Goal: Task Accomplishment & Management: Manage account settings

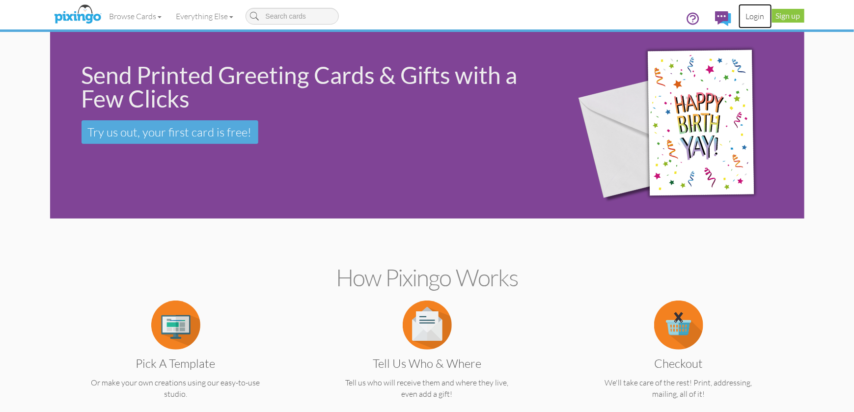
click at [751, 14] on link "Login" at bounding box center [754, 16] width 33 height 25
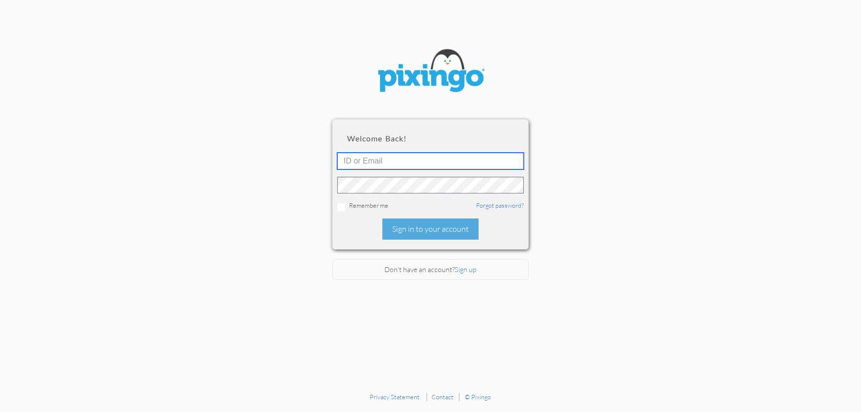
type input "[PERSON_NAME][EMAIL_ADDRESS][DOMAIN_NAME]"
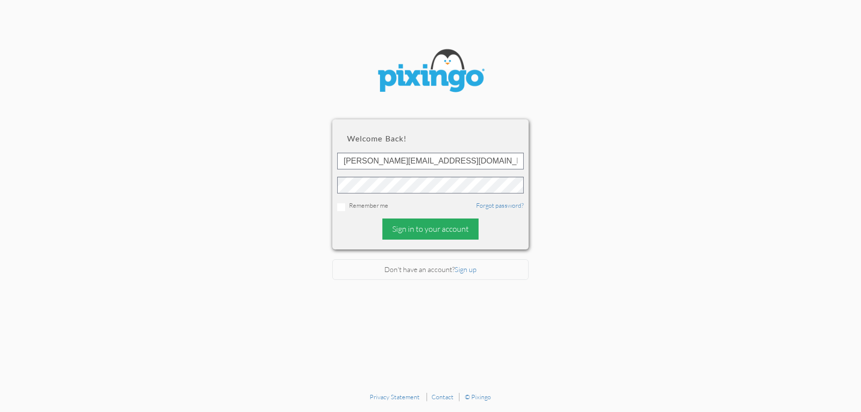
click at [454, 227] on div "Sign in to your account" at bounding box center [430, 228] width 96 height 21
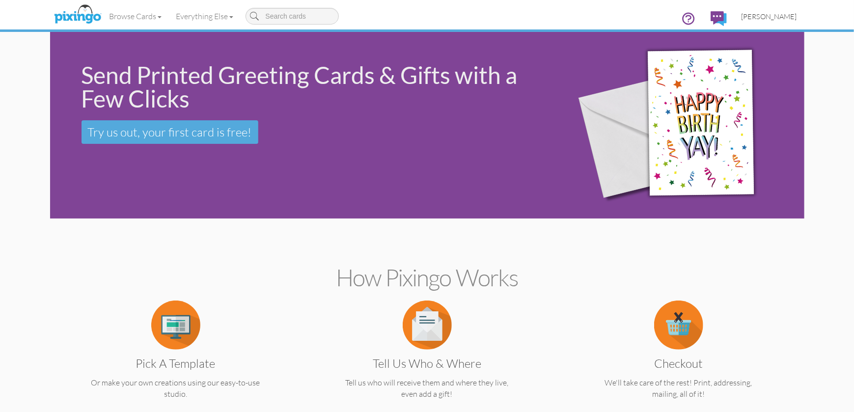
click at [778, 18] on span "[PERSON_NAME]" at bounding box center [768, 16] width 55 height 8
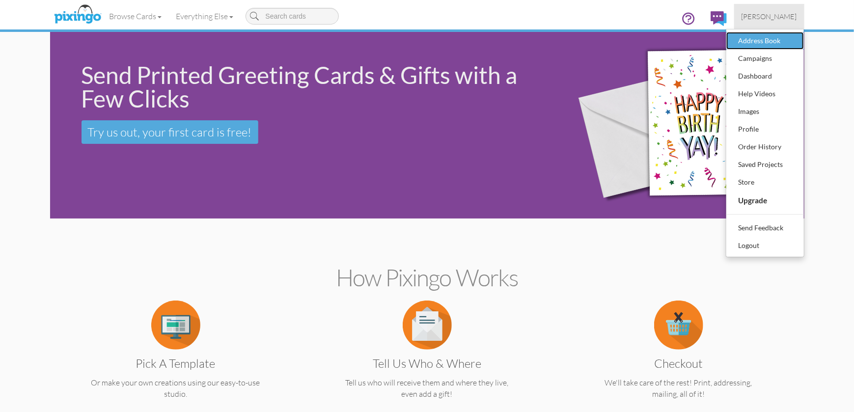
click at [766, 38] on div "Address Book" at bounding box center [765, 40] width 58 height 15
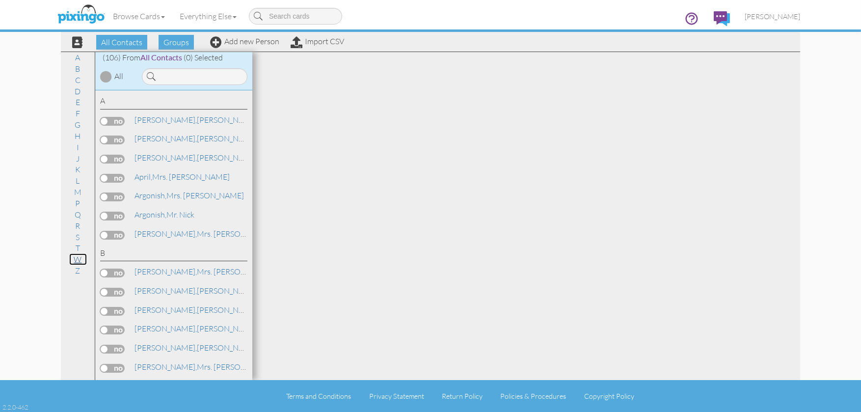
click at [85, 260] on link "W" at bounding box center [78, 259] width 18 height 12
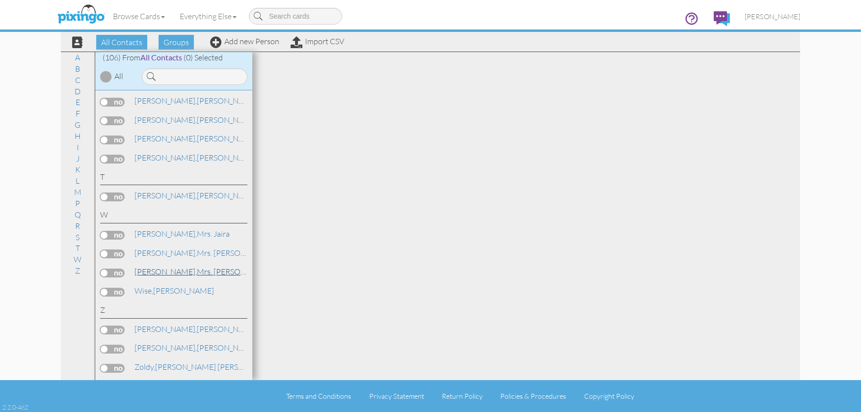
click at [164, 268] on span "[PERSON_NAME]," at bounding box center [166, 272] width 62 height 10
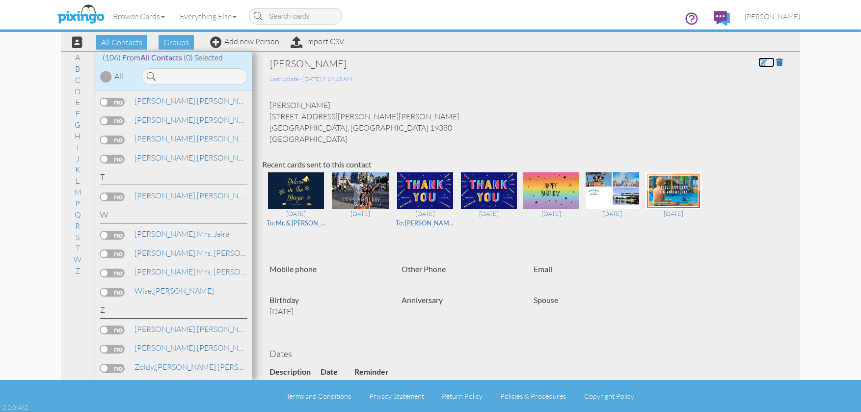
click at [758, 62] on span at bounding box center [762, 62] width 9 height 8
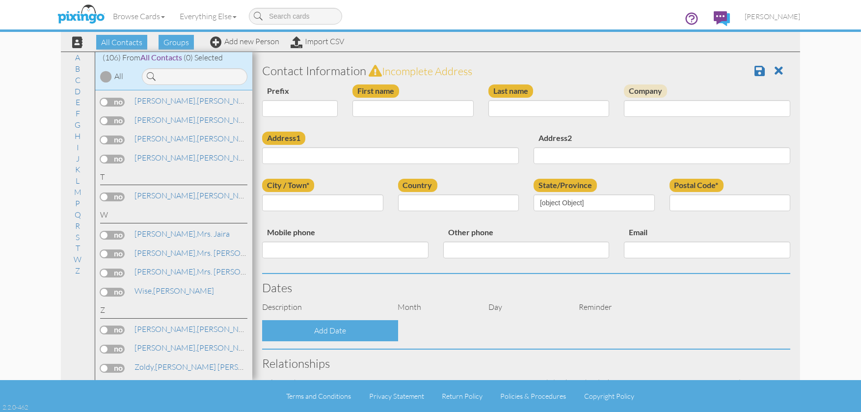
select select "string:Mrs."
type input "[PERSON_NAME]"
type input "[STREET_ADDRESS][PERSON_NAME][PERSON_NAME]"
type input "[GEOGRAPHIC_DATA][PERSON_NAME]"
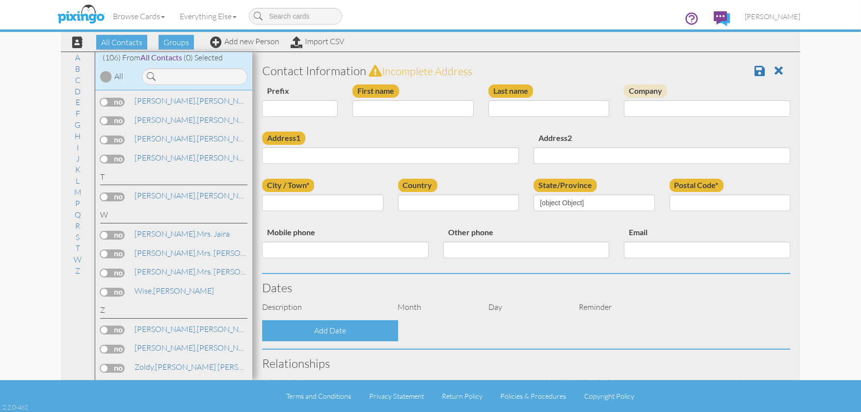
type input "19380"
select select "object:1122"
select select "object:1367"
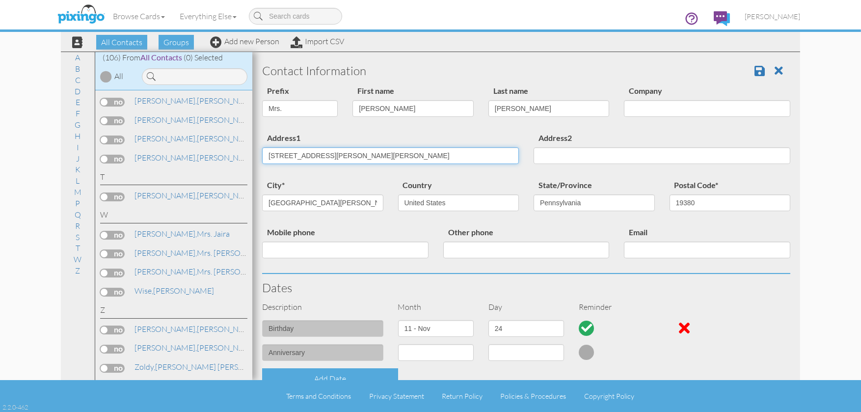
click at [344, 157] on input "[STREET_ADDRESS][PERSON_NAME][PERSON_NAME]" at bounding box center [390, 155] width 257 height 17
type input "1"
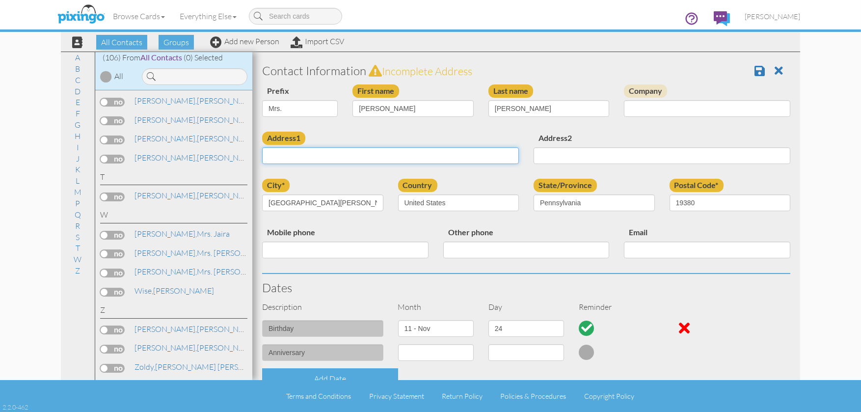
click at [319, 156] on input "Address1" at bounding box center [390, 155] width 257 height 17
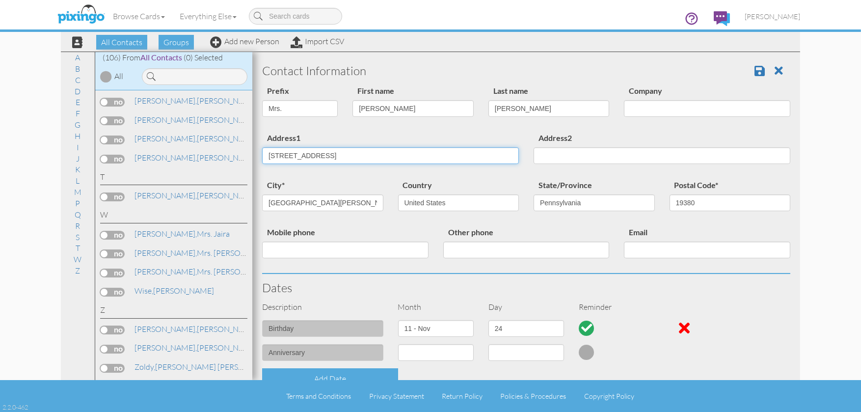
type input "[STREET_ADDRESS]"
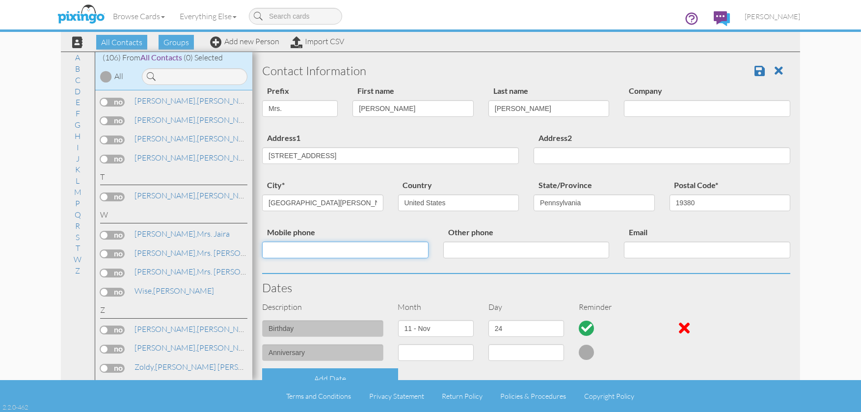
click at [302, 253] on input "Mobile phone" at bounding box center [345, 250] width 166 height 17
type input "[PHONE_NUMBER]"
click at [649, 253] on input "Email" at bounding box center [707, 250] width 166 height 17
type input "[EMAIL_ADDRESS][DOMAIN_NAME]"
click at [769, 352] on div "anniversary 1 - [DATE] - [DATE] - [DATE] - [DATE] - [DATE] - [DATE] - [DATE] - …" at bounding box center [526, 356] width 543 height 24
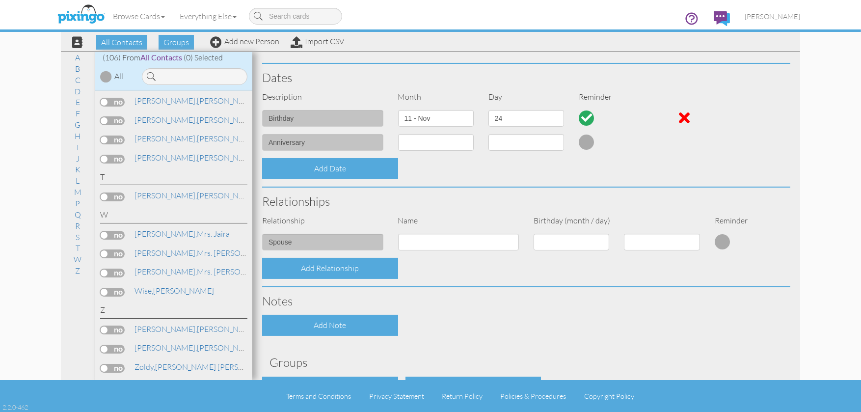
scroll to position [245, 0]
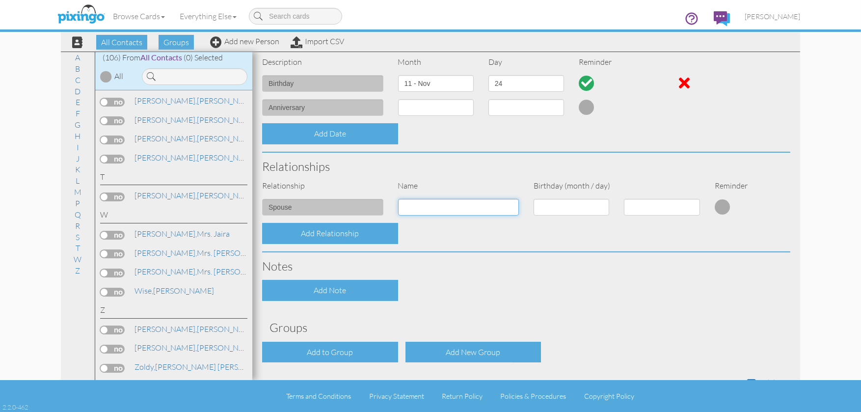
drag, startPoint x: 447, startPoint y: 199, endPoint x: 446, endPoint y: 205, distance: 6.1
click at [446, 205] on input at bounding box center [458, 207] width 121 height 17
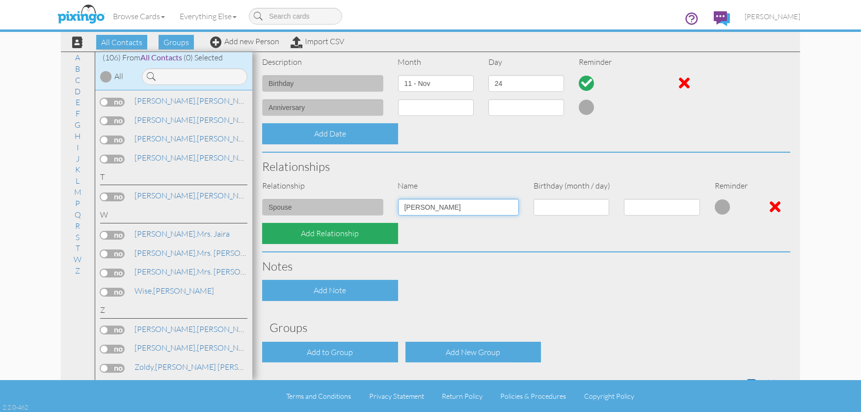
type input "[PERSON_NAME]"
click at [315, 225] on div "Add Relationship" at bounding box center [330, 233] width 136 height 21
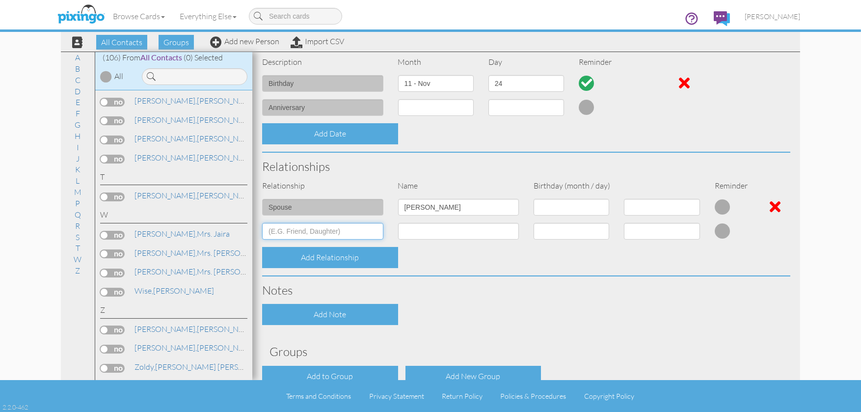
click at [292, 230] on input at bounding box center [322, 231] width 121 height 17
type input "Daughter"
click at [416, 232] on input at bounding box center [458, 231] width 121 height 17
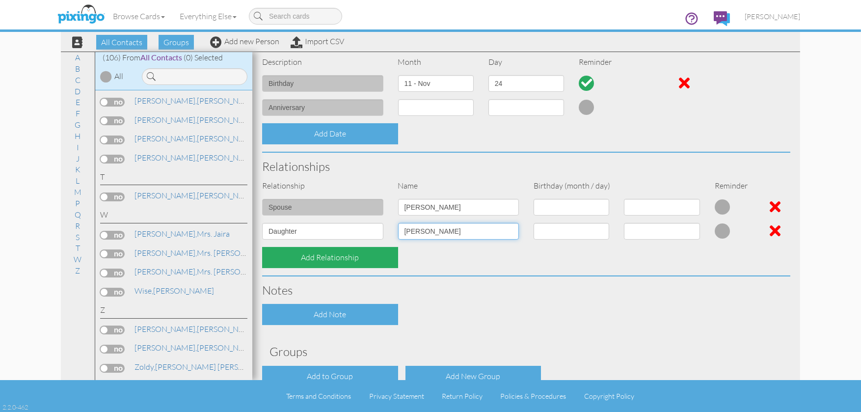
type input "[PERSON_NAME]"
click at [344, 255] on div "Add Relationship" at bounding box center [330, 257] width 136 height 21
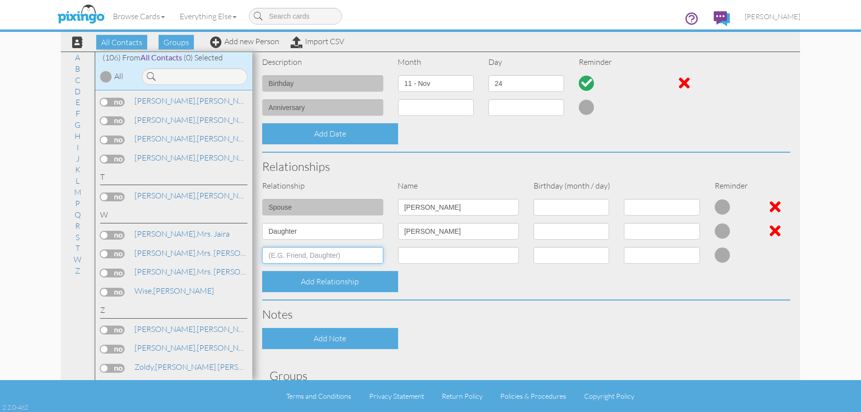
click at [301, 257] on input at bounding box center [322, 255] width 121 height 17
type input "N"
type input "Son"
click at [430, 254] on input at bounding box center [458, 255] width 121 height 17
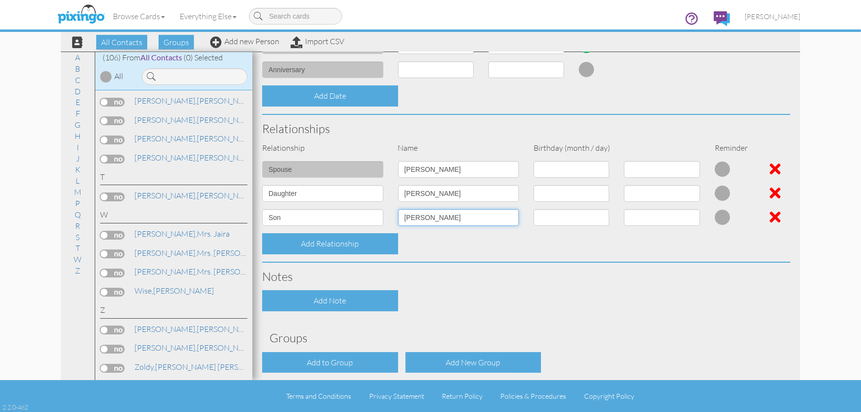
scroll to position [325, 0]
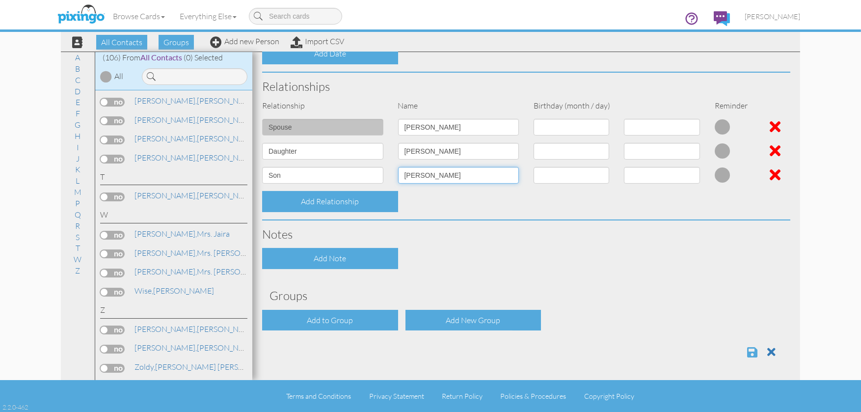
type input "[PERSON_NAME]"
click at [747, 352] on span at bounding box center [752, 352] width 10 height 12
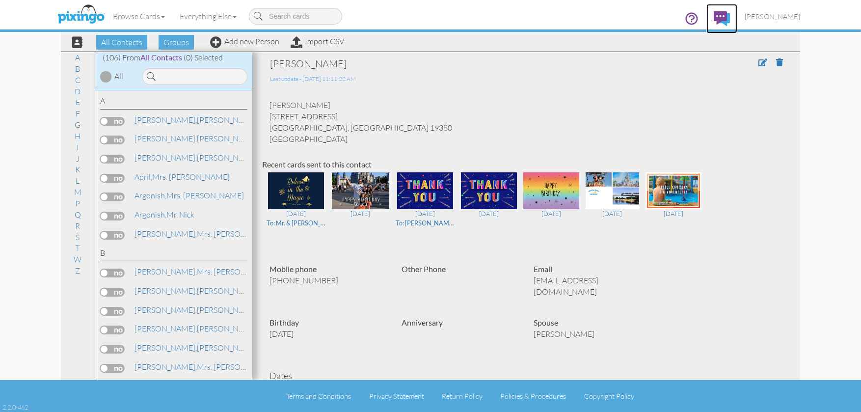
click at [737, 17] on link at bounding box center [721, 18] width 31 height 29
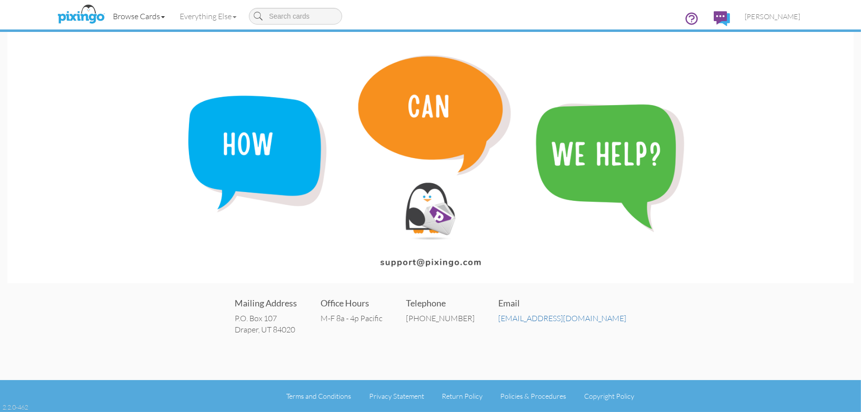
click at [135, 19] on link "Browse Cards" at bounding box center [139, 16] width 67 height 25
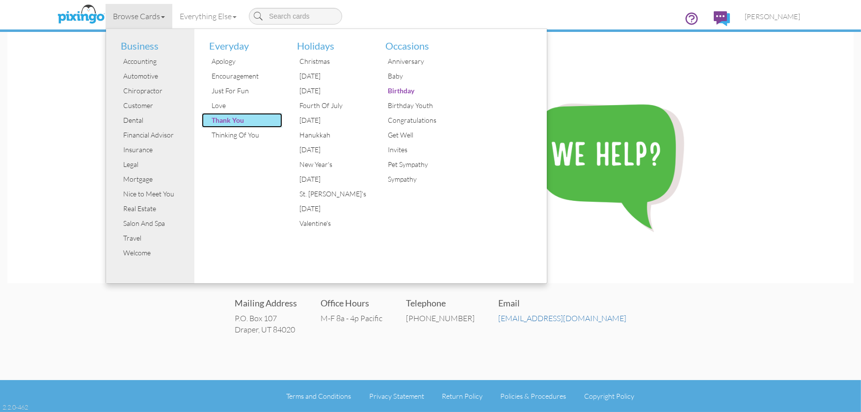
click at [233, 121] on div "Thank You" at bounding box center [246, 120] width 74 height 15
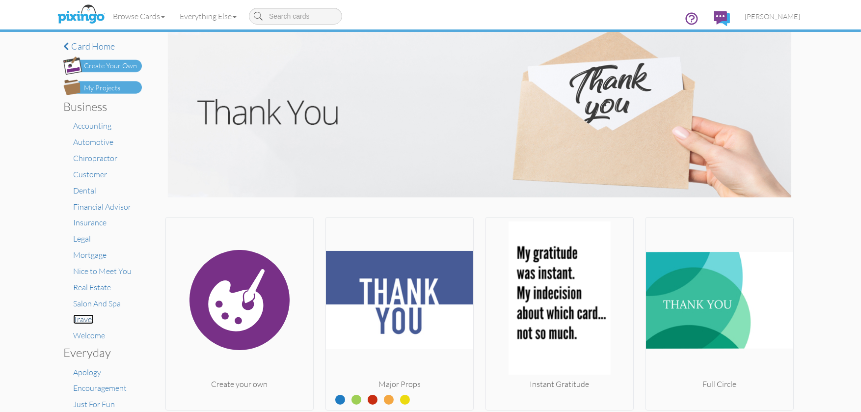
click at [82, 322] on span "Travel" at bounding box center [83, 319] width 21 height 10
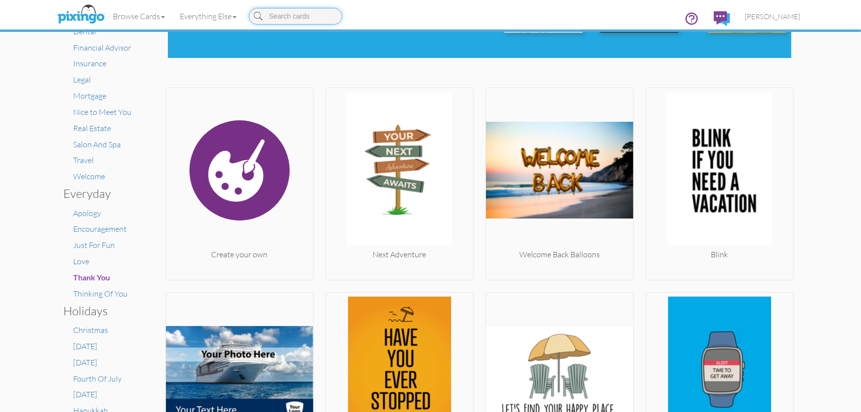
scroll to position [196, 0]
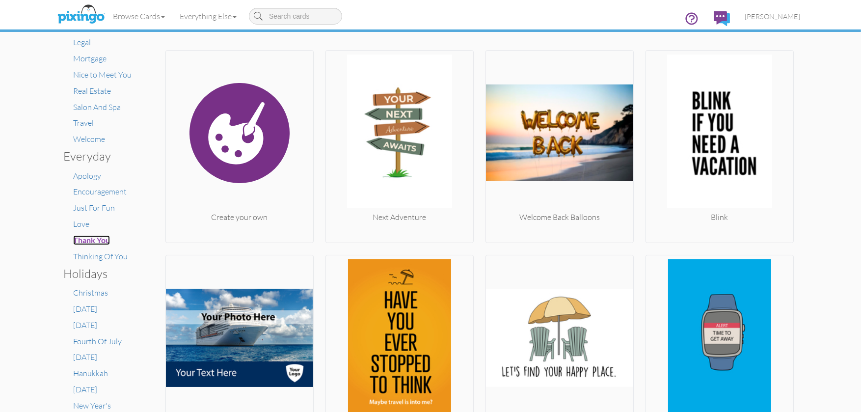
click at [86, 238] on span "Thank You" at bounding box center [91, 239] width 37 height 9
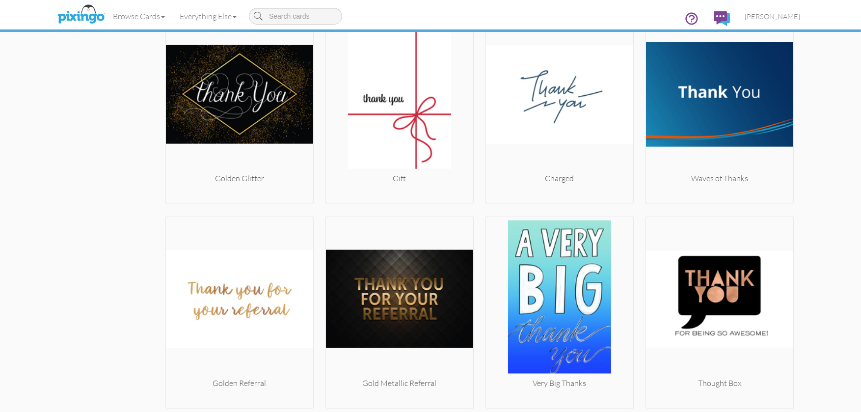
scroll to position [2250, 0]
